Goal: Task Accomplishment & Management: Manage account settings

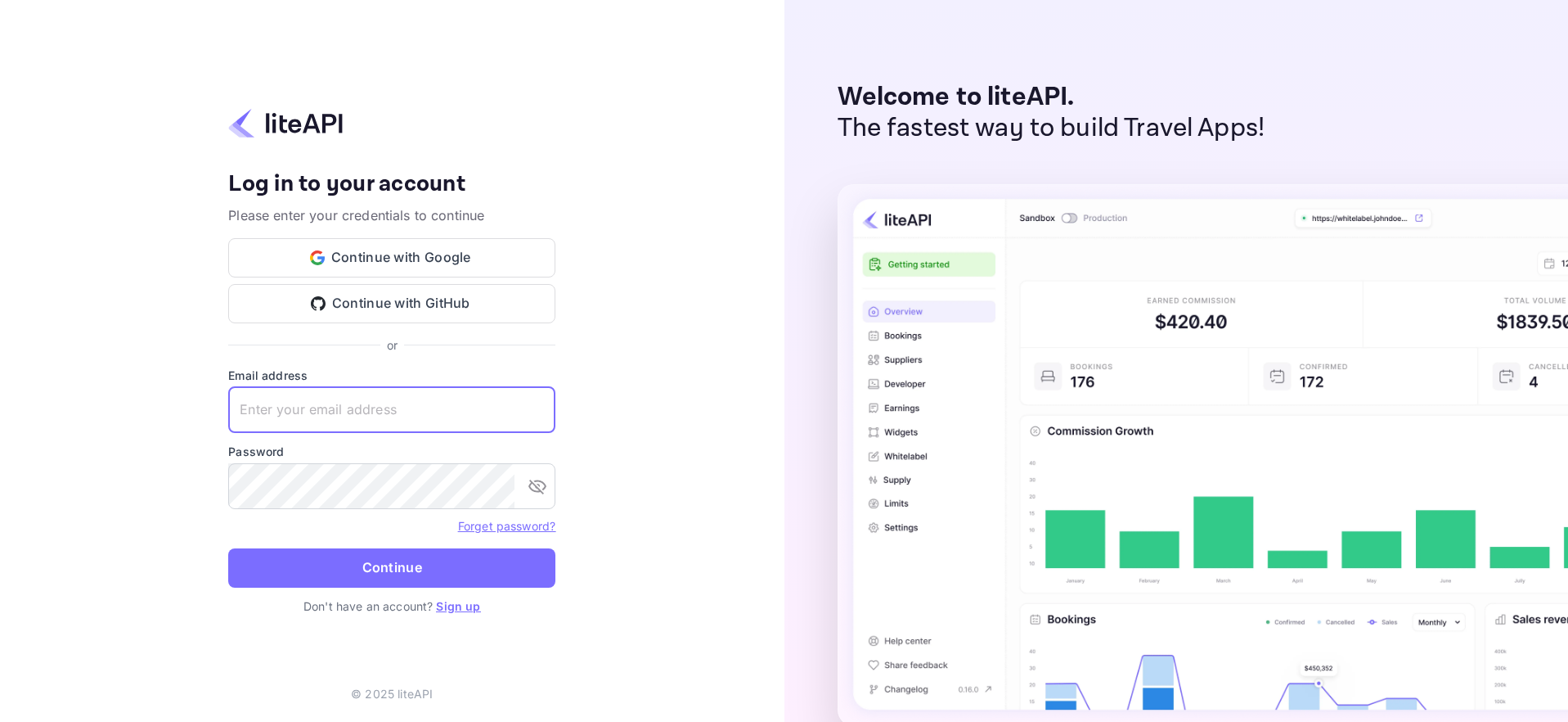
click at [331, 410] on input "text" at bounding box center [392, 410] width 327 height 46
type input "[EMAIL_ADDRESS][DOMAIN_NAME]"
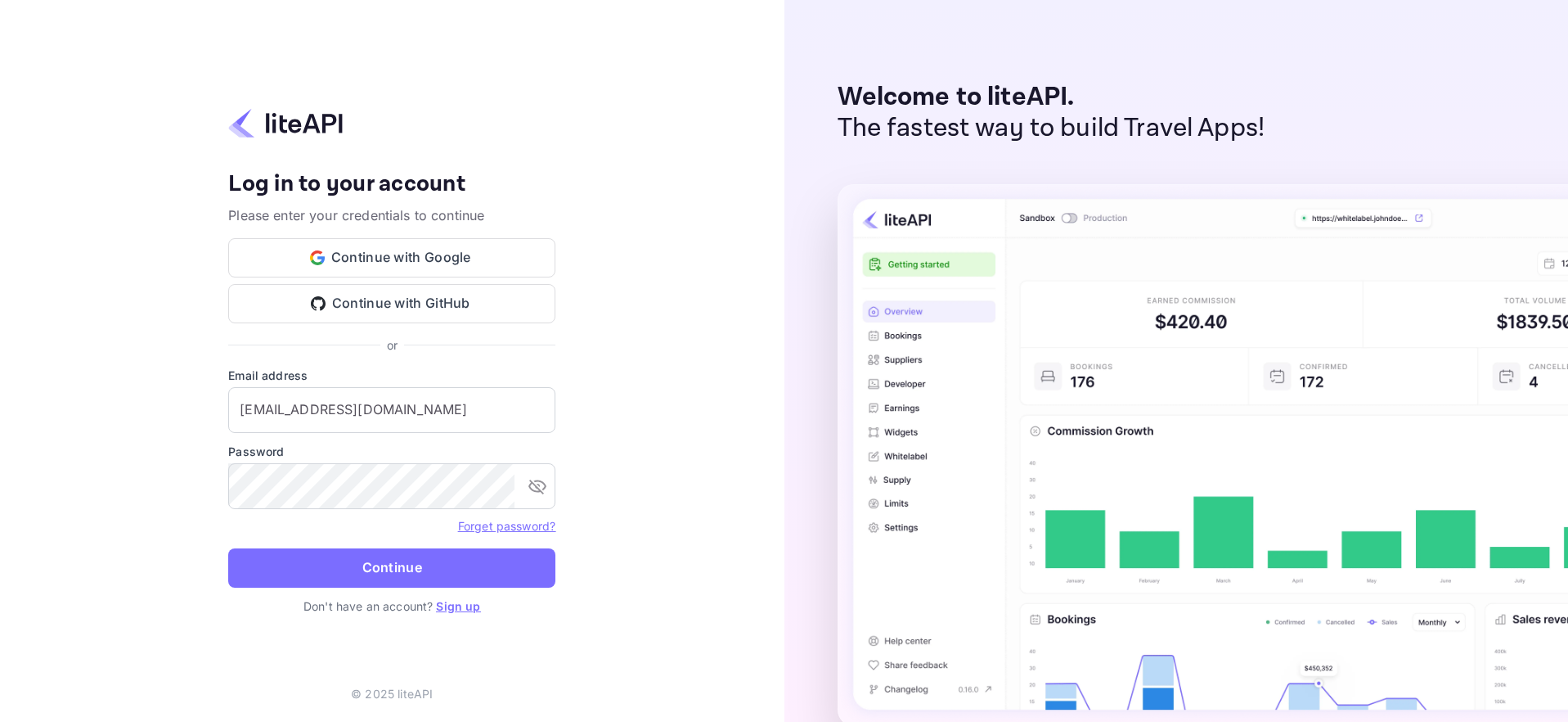
click at [368, 595] on form "Email address [EMAIL_ADDRESS][DOMAIN_NAME] ​ Password ​ Forget password? Contin…" at bounding box center [392, 483] width 327 height 231
click at [370, 583] on button "Continue" at bounding box center [392, 568] width 327 height 39
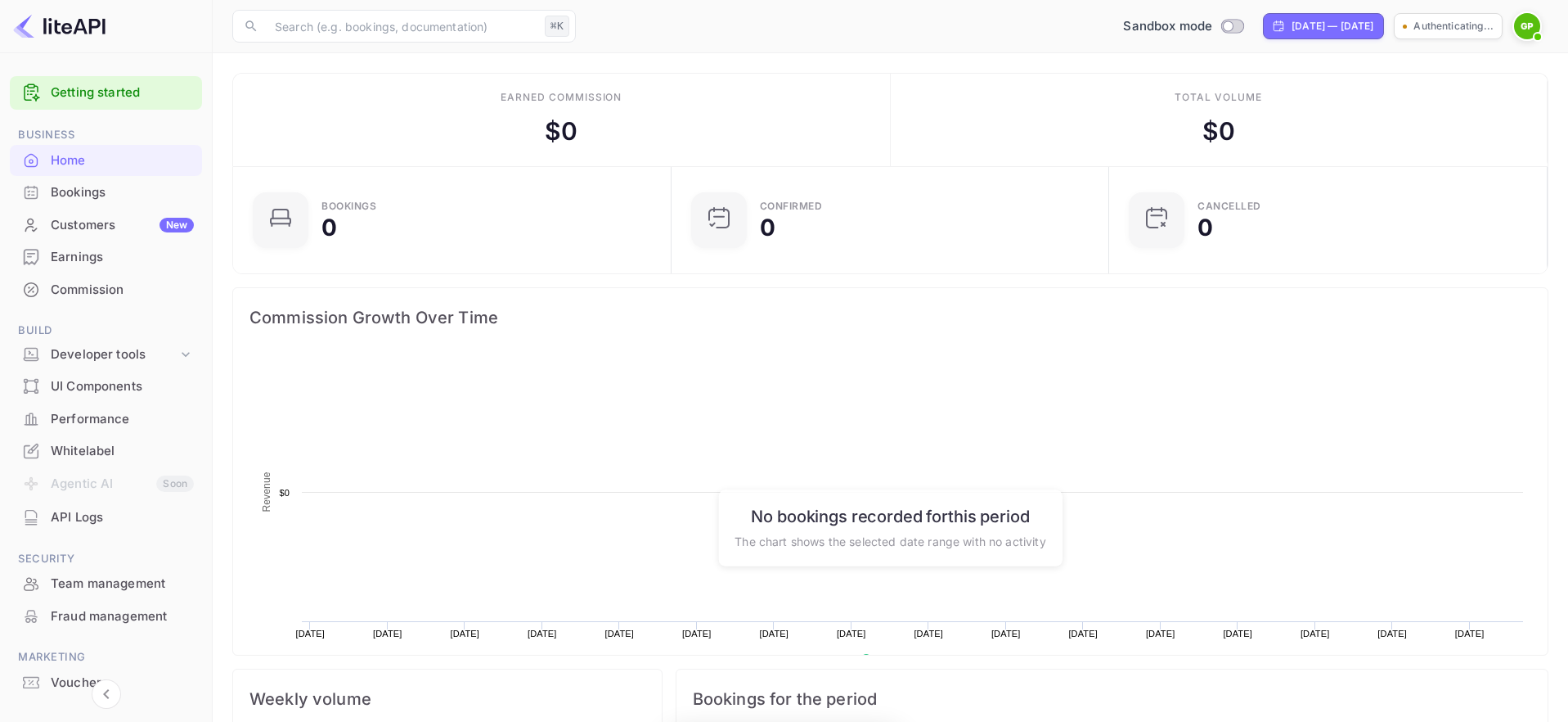
scroll to position [266, 428]
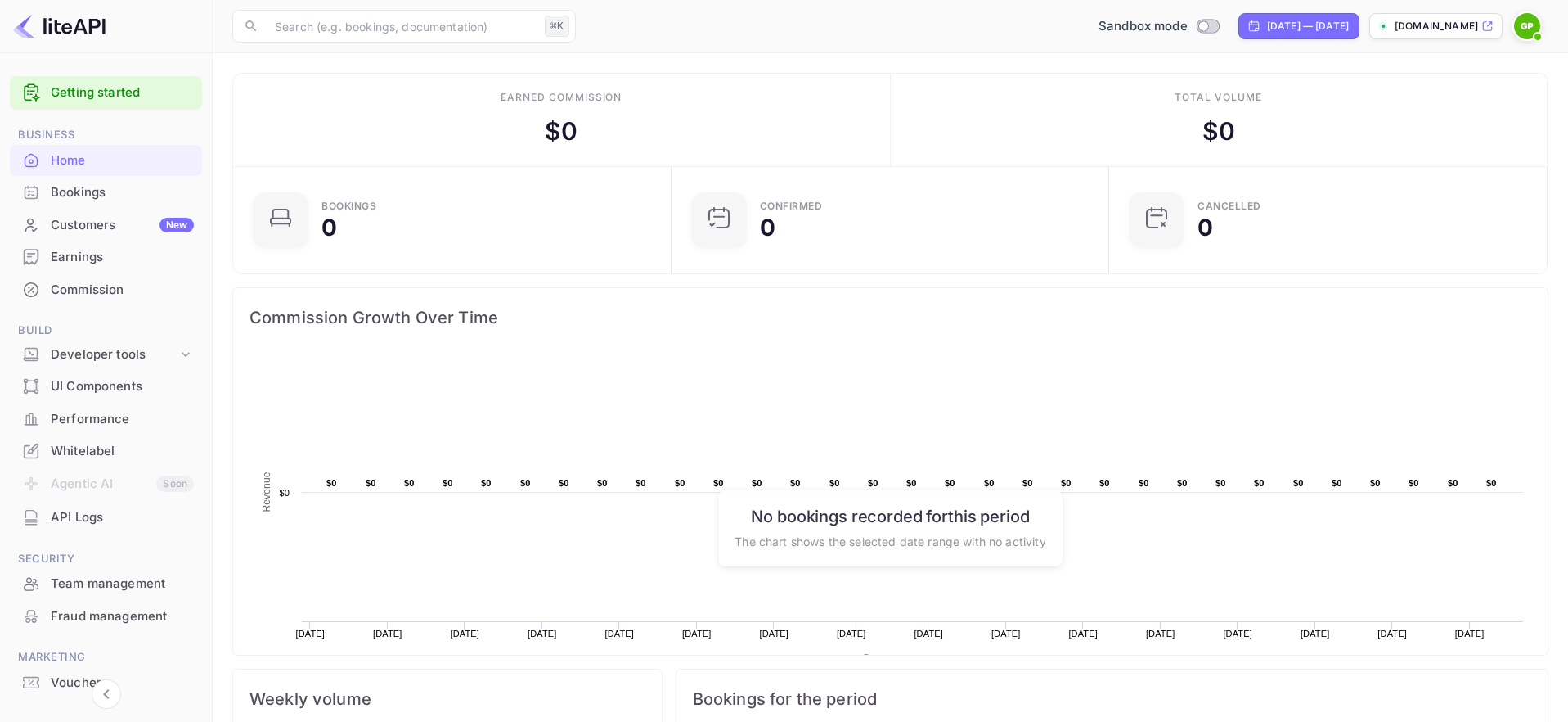
click at [94, 224] on div "Customers New" at bounding box center [122, 226] width 143 height 19
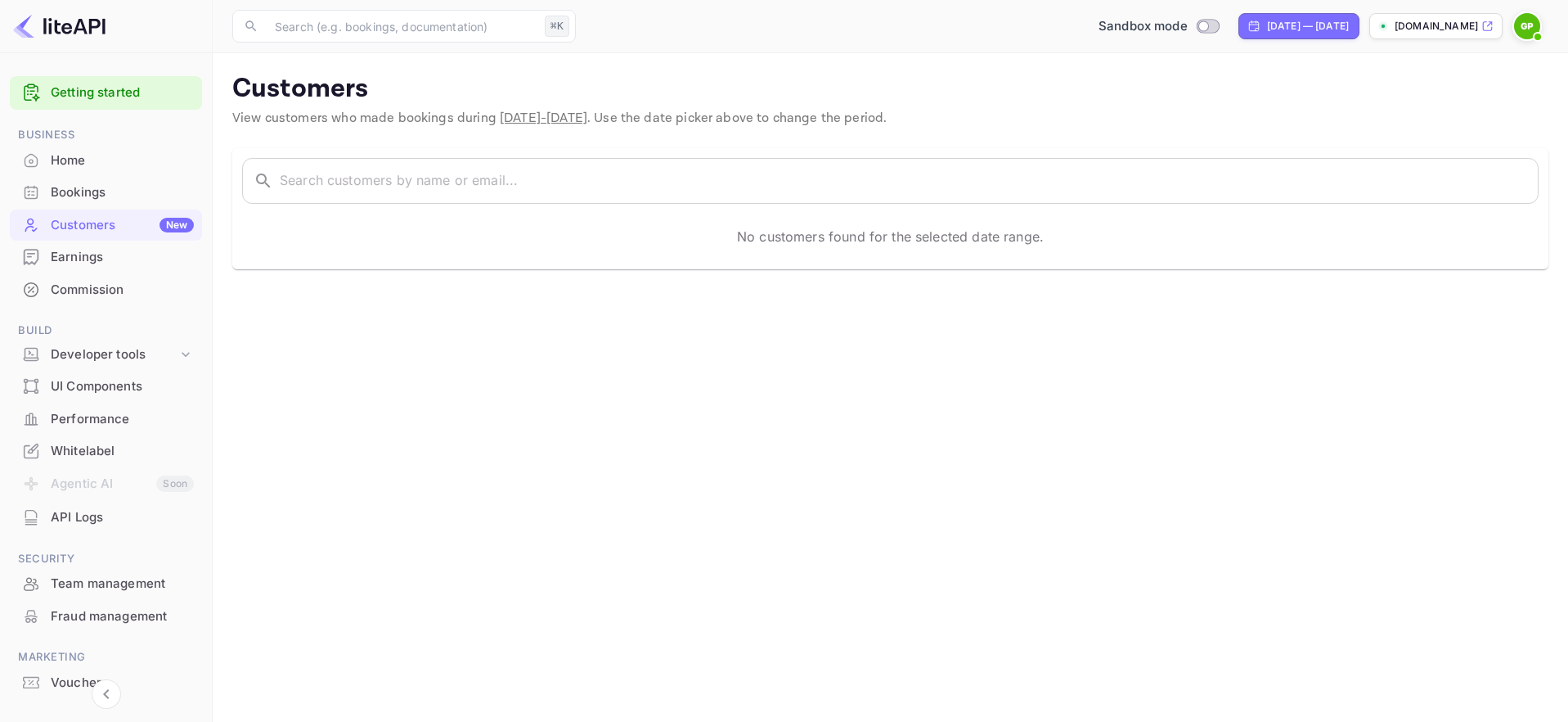
scroll to position [67, 0]
